Goal: Task Accomplishment & Management: Use online tool/utility

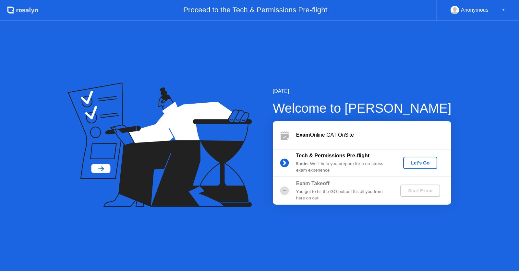
click at [420, 162] on div "Let's Go" at bounding box center [420, 163] width 29 height 5
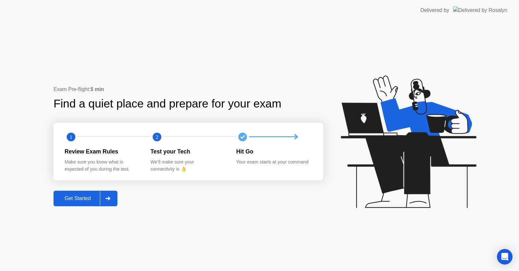
click at [112, 195] on div at bounding box center [108, 198] width 16 height 15
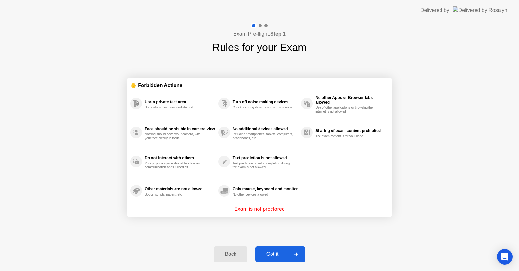
click at [296, 253] on icon at bounding box center [295, 255] width 5 height 4
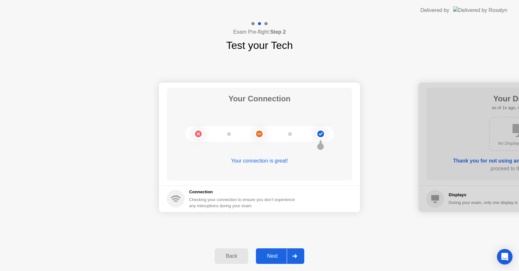
click at [296, 253] on div at bounding box center [295, 256] width 16 height 15
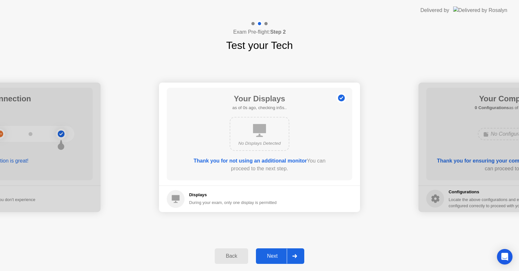
click at [296, 253] on div at bounding box center [295, 256] width 16 height 15
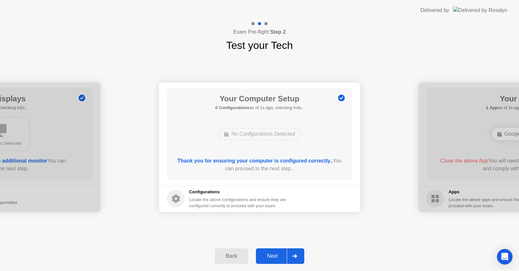
click at [296, 253] on div at bounding box center [295, 256] width 16 height 15
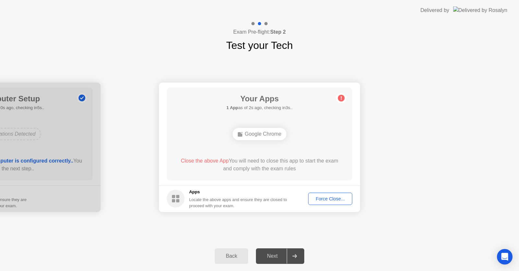
click at [333, 201] on div "Force Close..." at bounding box center [330, 199] width 40 height 5
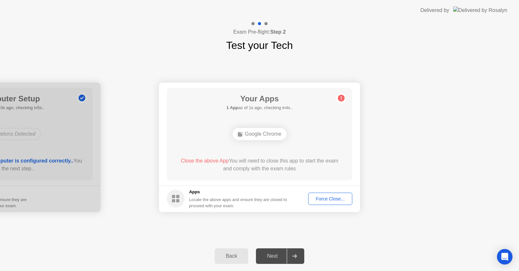
click at [337, 198] on div "Force Close..." at bounding box center [330, 199] width 40 height 5
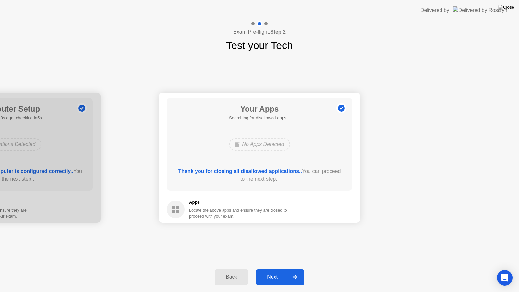
click at [294, 271] on div at bounding box center [295, 276] width 16 height 15
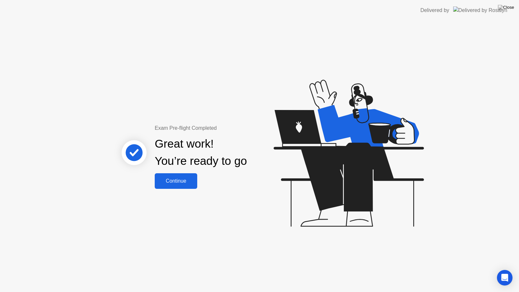
click at [186, 178] on div "Continue" at bounding box center [176, 181] width 39 height 6
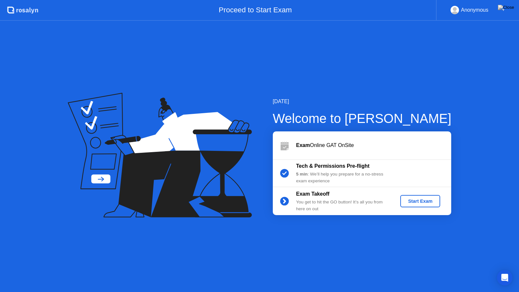
click at [411, 204] on div "Start Exam" at bounding box center [420, 200] width 35 height 5
